Goal: Task Accomplishment & Management: Complete application form

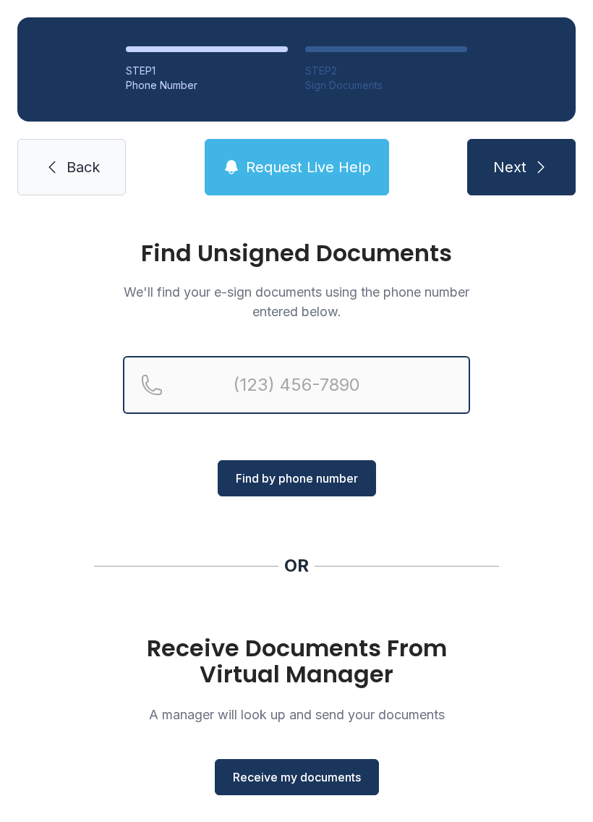
click at [259, 391] on input "Reservation phone number" at bounding box center [296, 385] width 347 height 58
type input "[PHONE_NUMBER]"
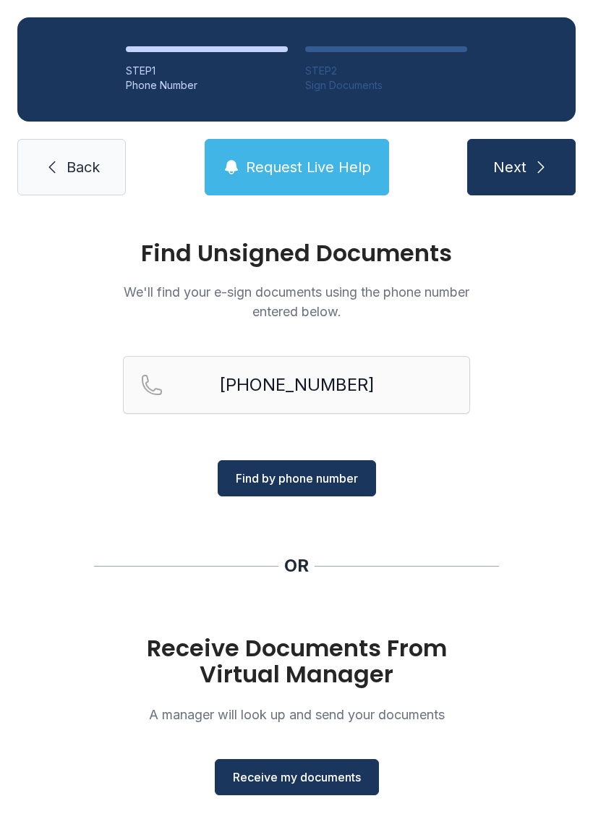
click at [285, 481] on span "Find by phone number" at bounding box center [297, 477] width 122 height 17
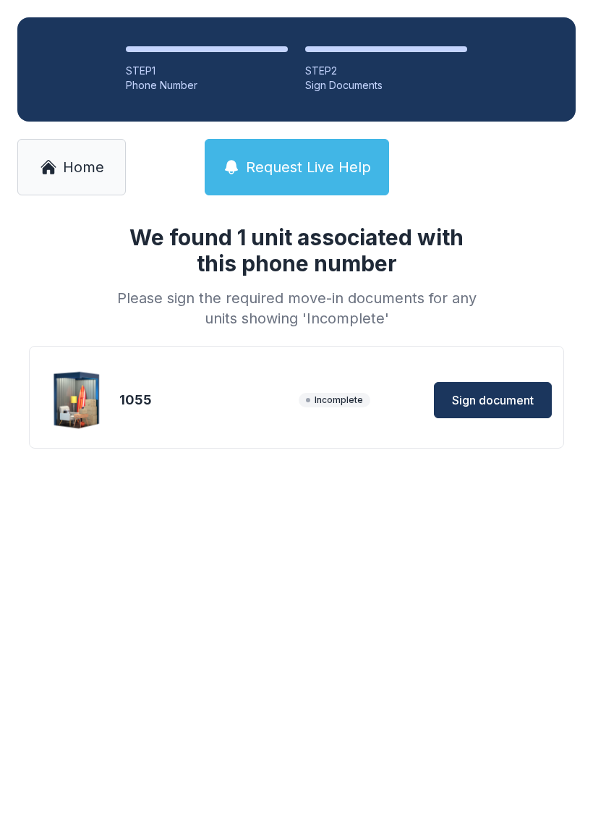
click at [488, 382] on button "Sign document" at bounding box center [493, 400] width 118 height 36
click at [54, 172] on icon at bounding box center [48, 168] width 12 height 12
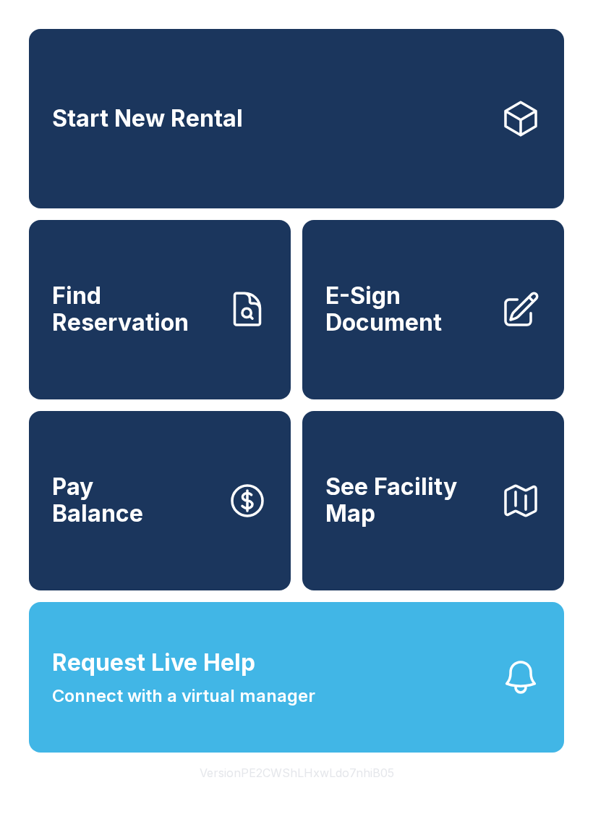
click at [386, 323] on span "E-Sign Document" at bounding box center [406, 309] width 163 height 53
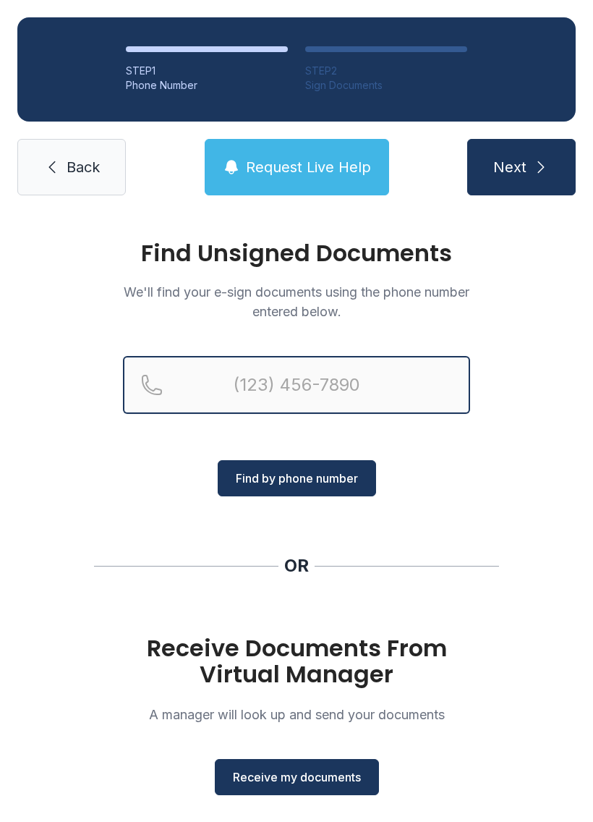
click at [262, 411] on input "Reservation phone number" at bounding box center [296, 385] width 347 height 58
type input "("
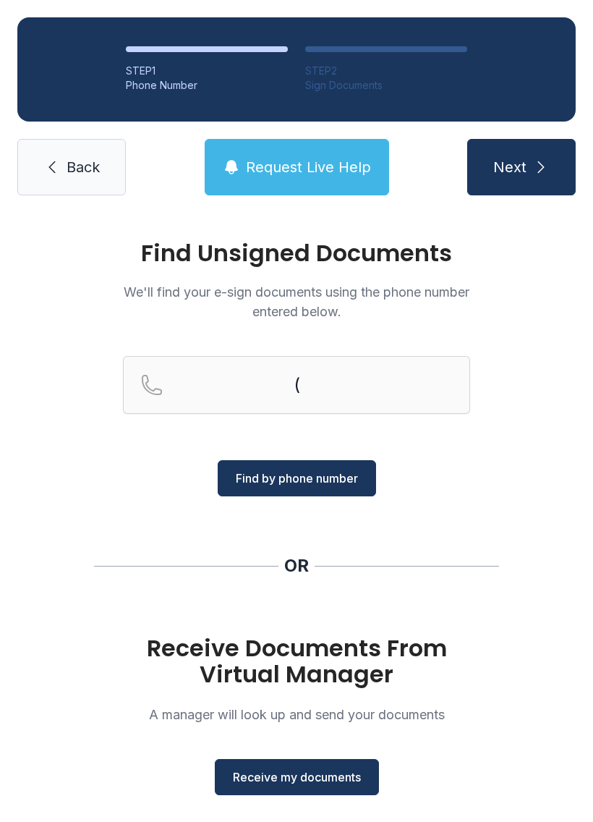
click at [70, 160] on span "Back" at bounding box center [83, 167] width 33 height 20
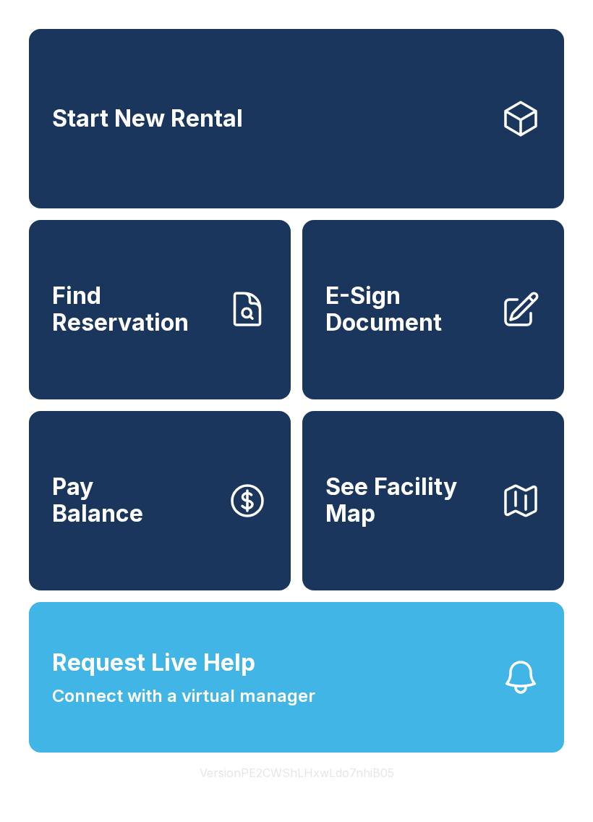
click at [399, 328] on span "E-Sign Document" at bounding box center [406, 309] width 163 height 53
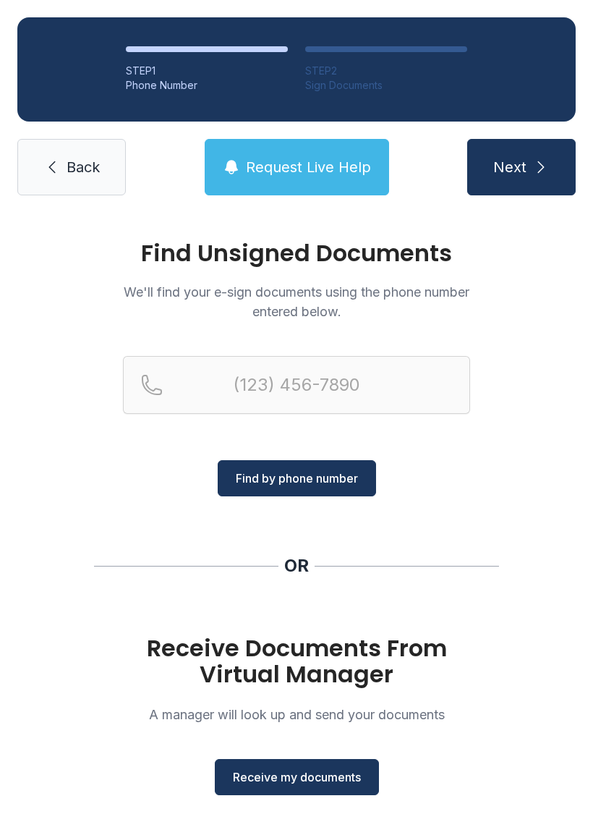
click at [296, 787] on button "Receive my documents" at bounding box center [297, 777] width 164 height 36
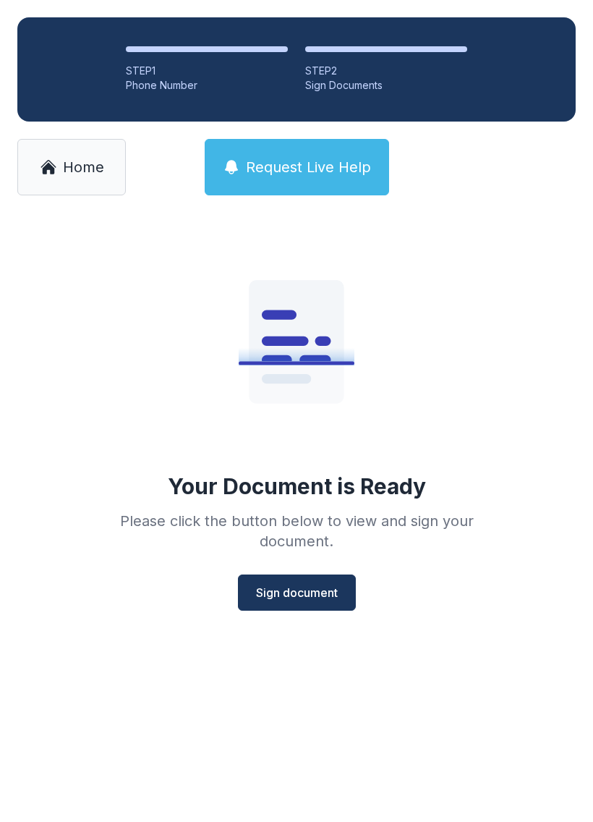
click at [273, 599] on span "Sign document" at bounding box center [297, 592] width 82 height 17
click at [276, 598] on span "Sign document" at bounding box center [297, 592] width 82 height 17
click at [294, 596] on span "Sign document" at bounding box center [297, 592] width 82 height 17
click at [88, 165] on span "Home" at bounding box center [83, 167] width 41 height 20
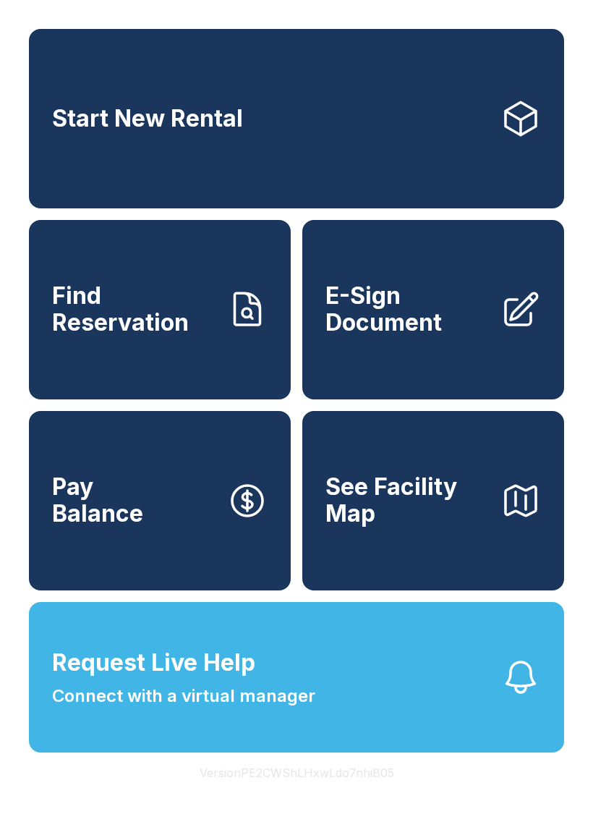
click at [401, 325] on span "E-Sign Document" at bounding box center [406, 309] width 163 height 53
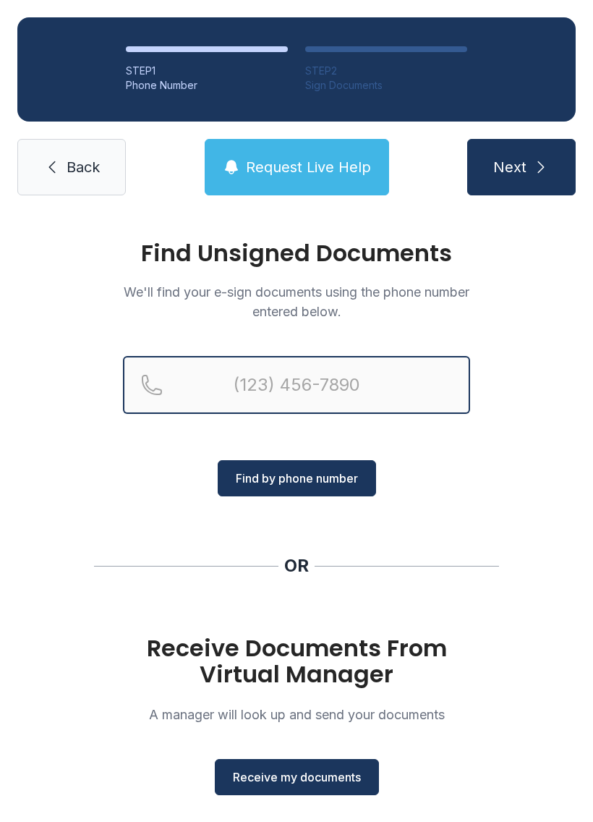
click at [247, 370] on input "Reservation phone number" at bounding box center [296, 385] width 347 height 58
type input "("
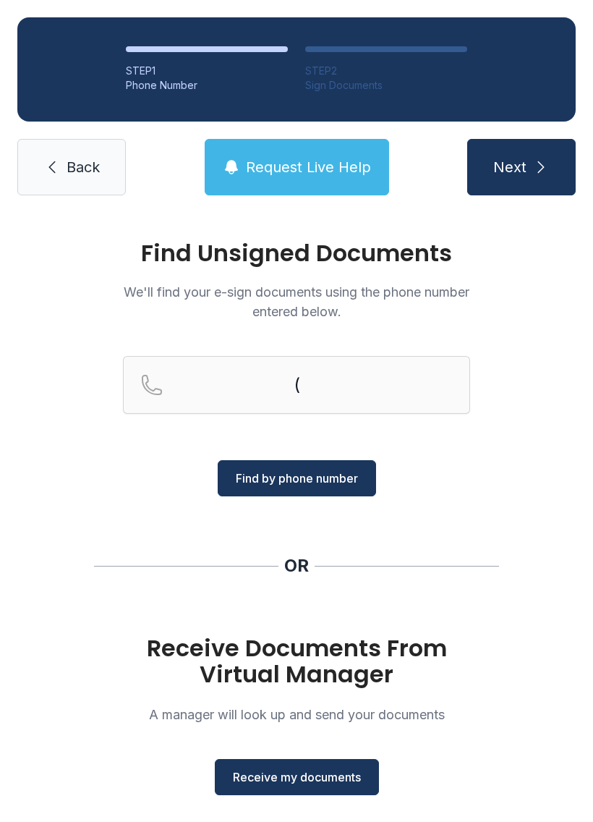
click at [64, 169] on link "Back" at bounding box center [71, 167] width 108 height 56
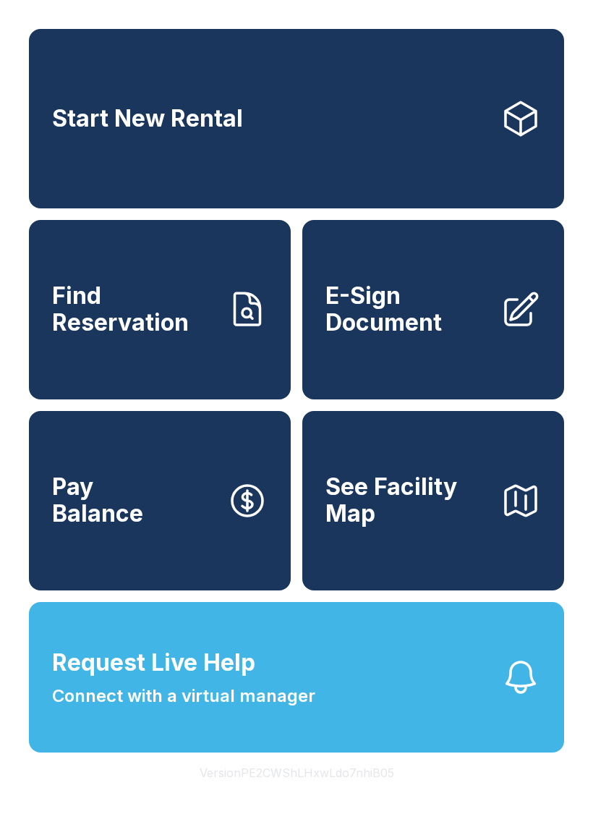
click at [389, 336] on span "E-Sign Document" at bounding box center [406, 309] width 163 height 53
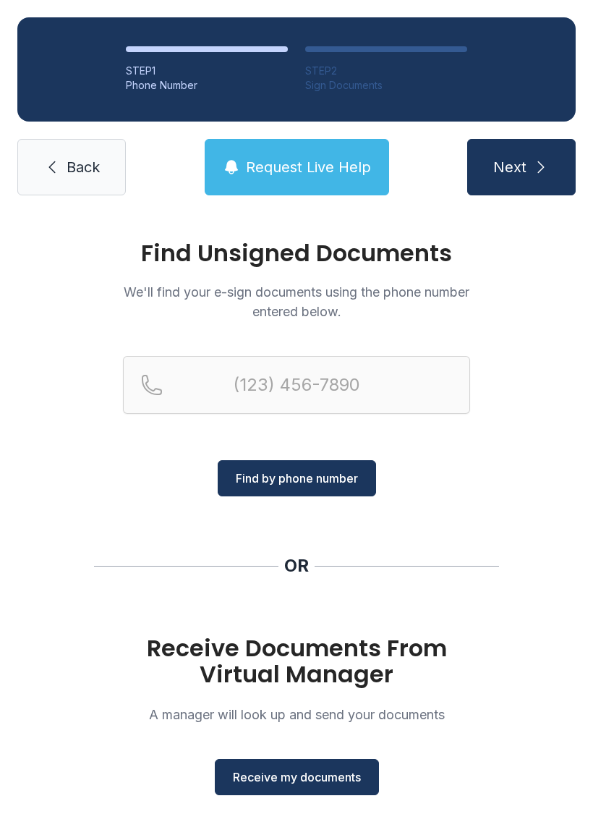
click at [285, 773] on span "Receive my documents" at bounding box center [297, 776] width 128 height 17
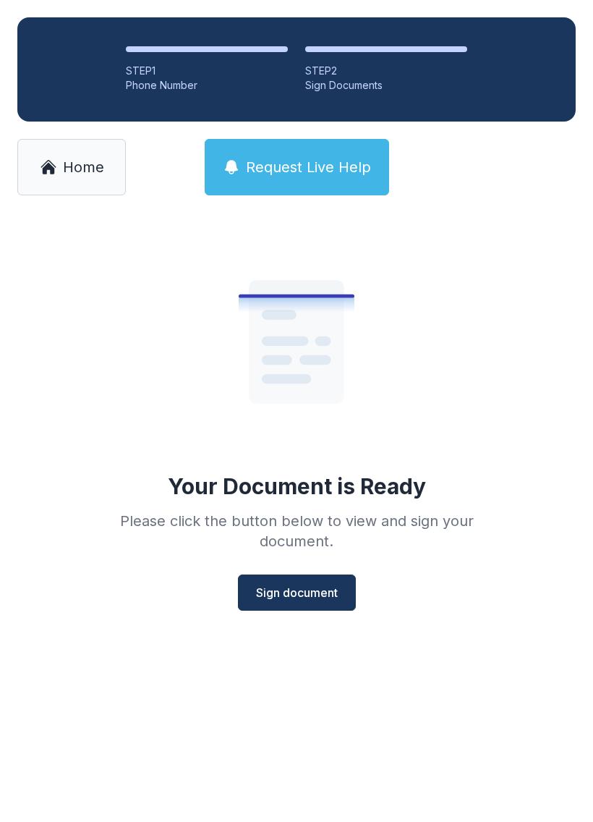
click at [294, 597] on span "Sign document" at bounding box center [297, 592] width 82 height 17
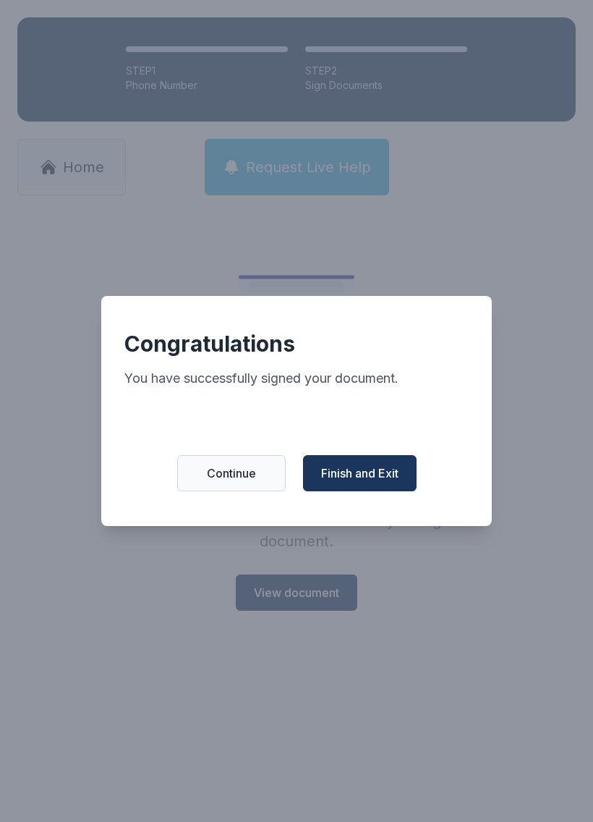
click at [343, 490] on button "Finish and Exit" at bounding box center [360, 473] width 114 height 36
